Goal: Find specific page/section: Find specific page/section

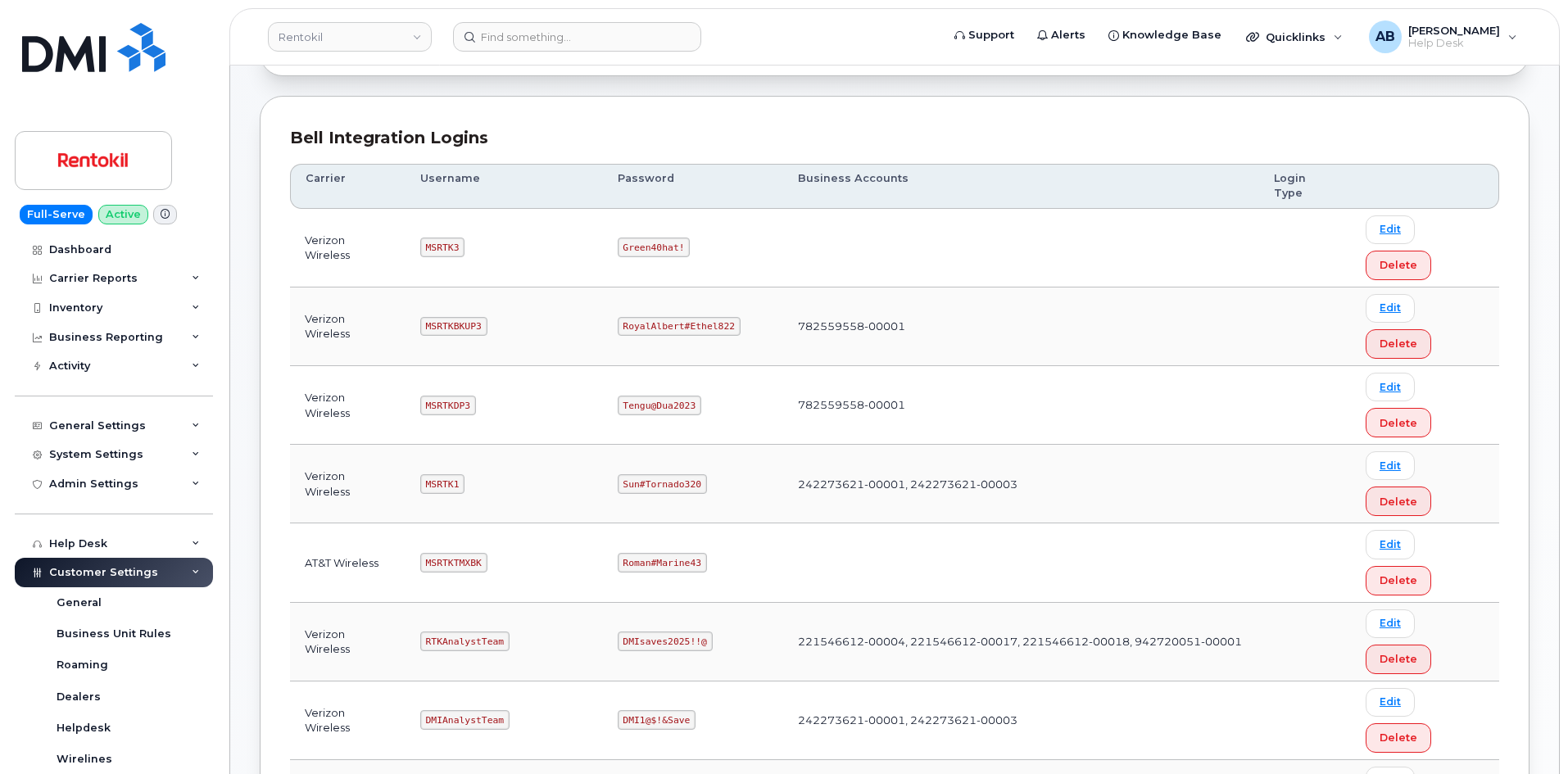
scroll to position [409, 0]
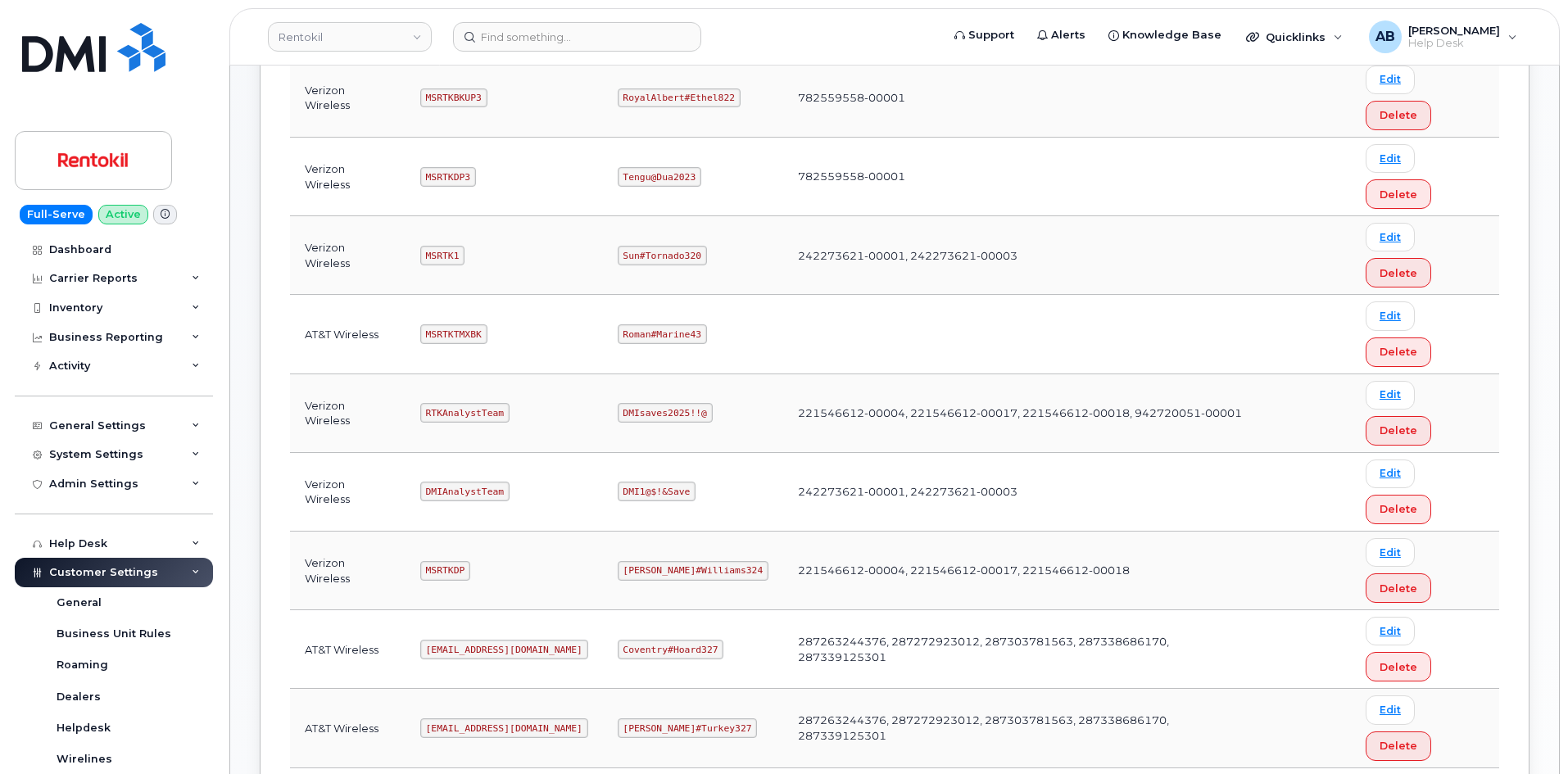
click at [482, 639] on code "[EMAIL_ADDRESS][DOMAIN_NAME]" at bounding box center [504, 649] width 168 height 19
copy code "[EMAIL_ADDRESS][DOMAIN_NAME]"
click at [670, 639] on code "Coventry#Hoard327" at bounding box center [671, 649] width 107 height 19
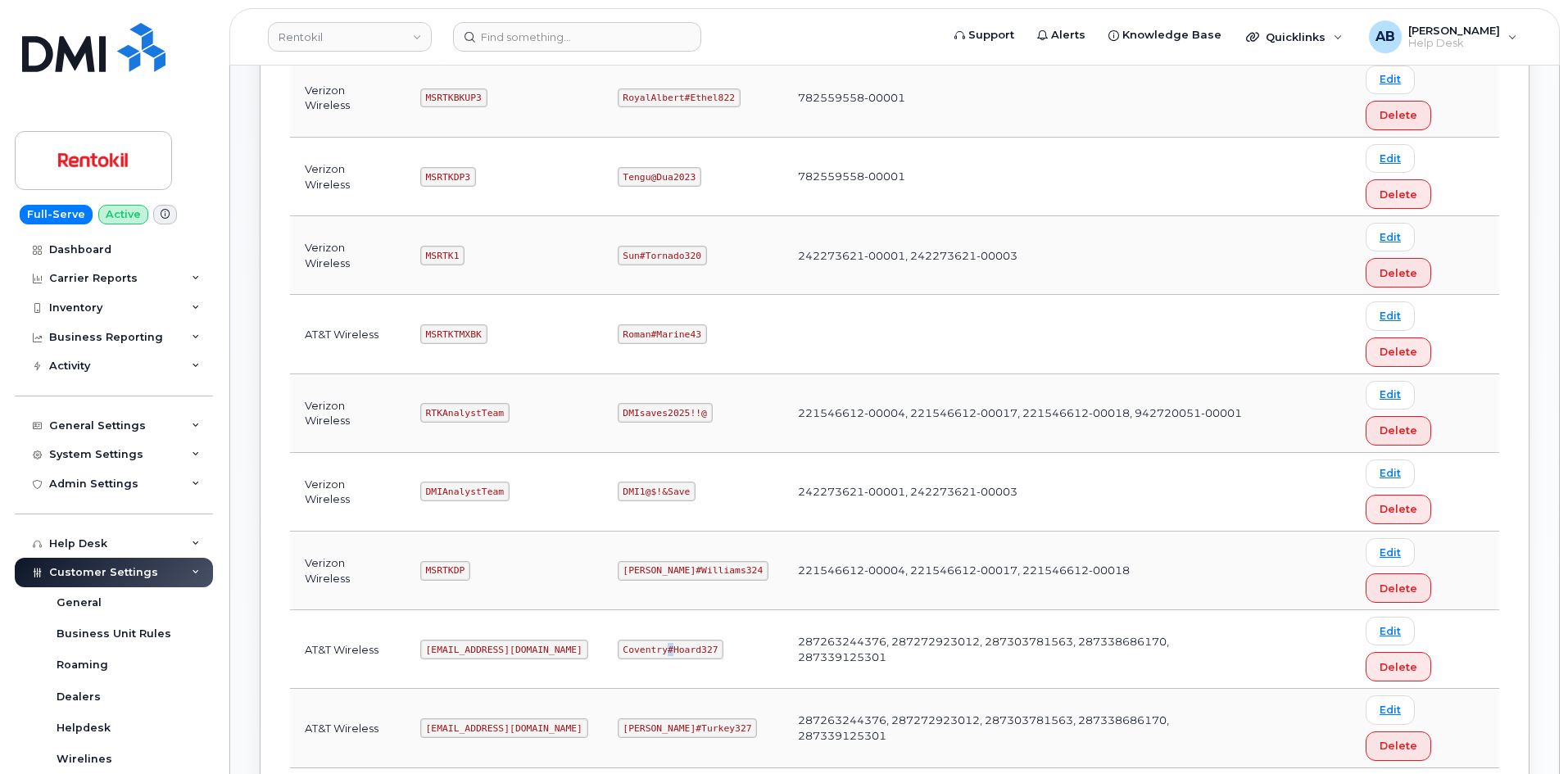
click at [670, 639] on code "Coventry#Hoard327" at bounding box center [671, 649] width 107 height 19
copy code "Coventry#Hoard327"
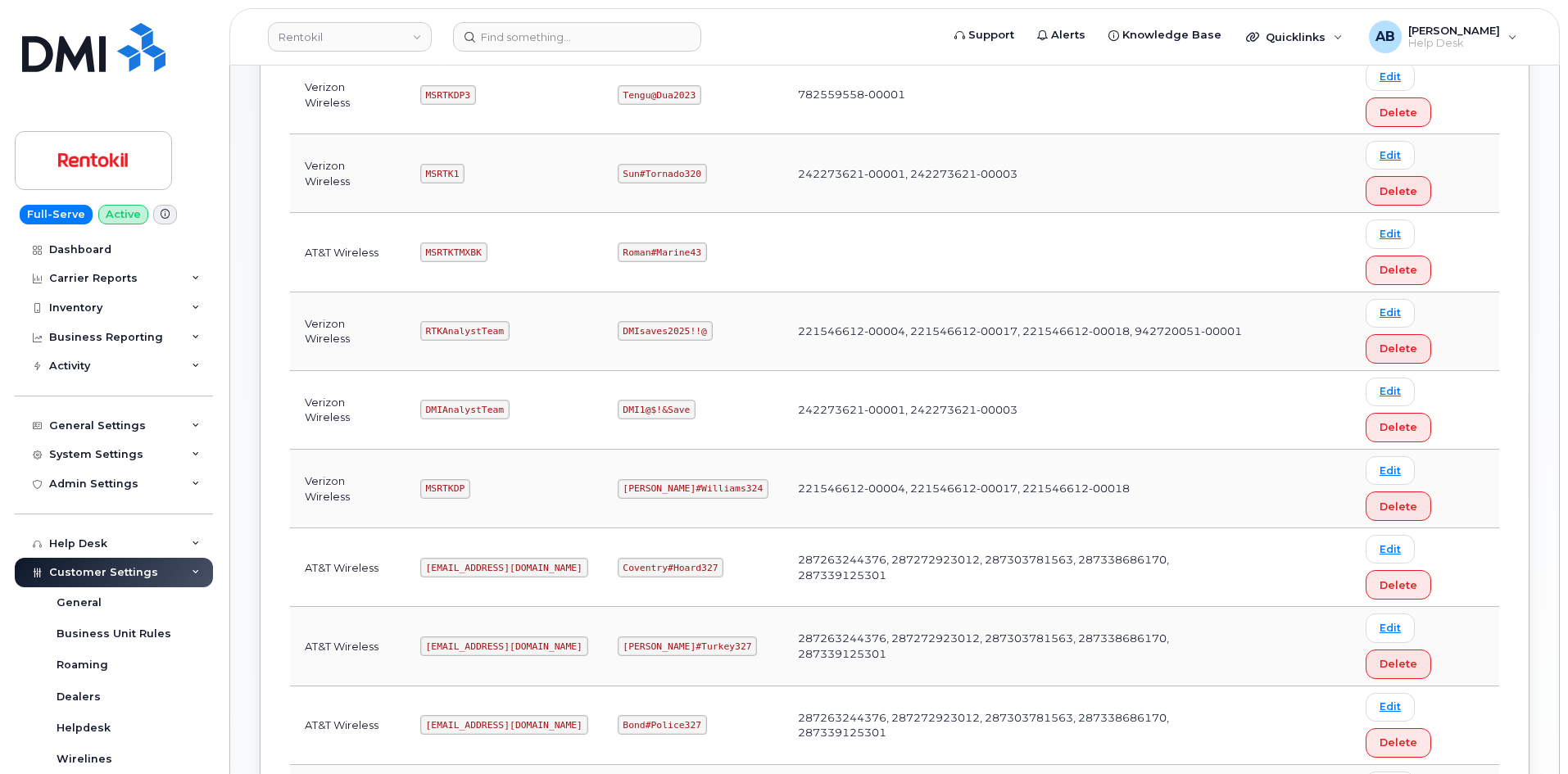
scroll to position [328, 0]
